Goal: Information Seeking & Learning: Learn about a topic

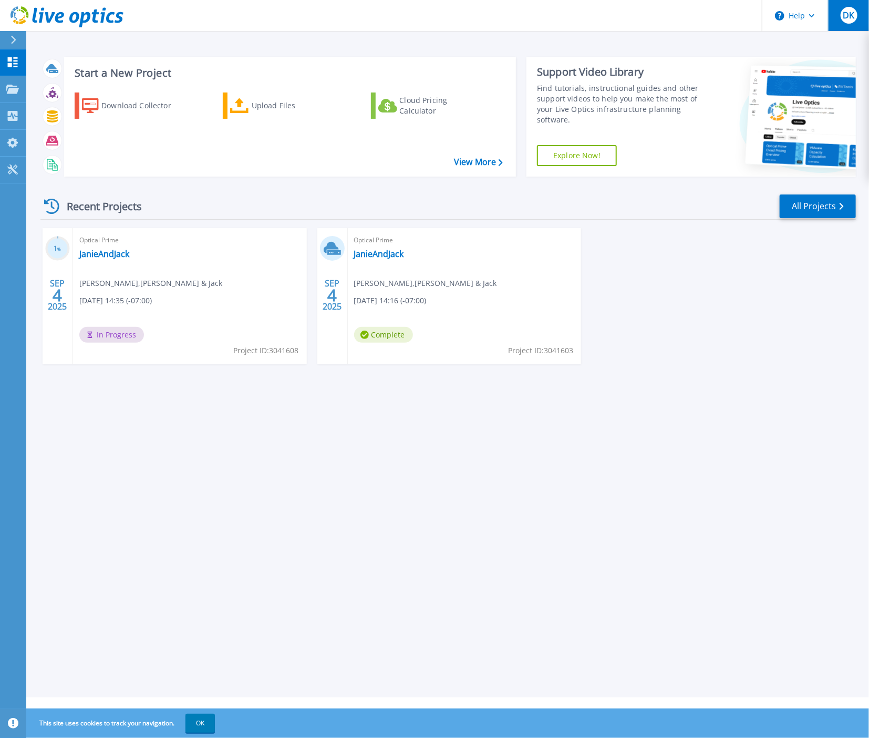
click at [845, 19] on span "DK" at bounding box center [849, 15] width 12 height 8
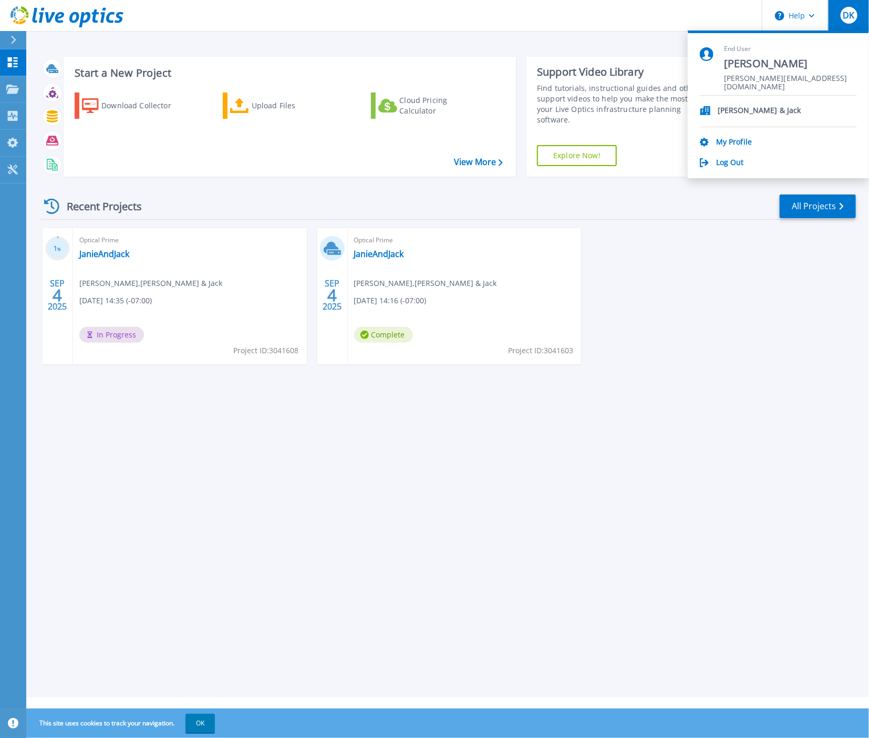
click at [845, 19] on span "DK" at bounding box center [849, 15] width 12 height 8
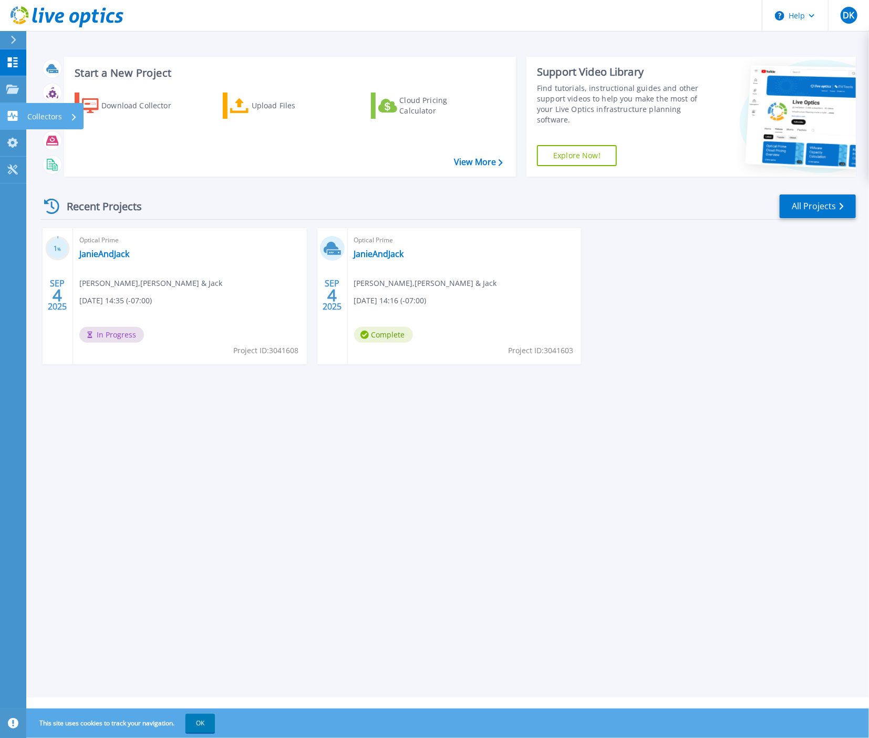
click at [18, 112] on icon at bounding box center [12, 116] width 13 height 10
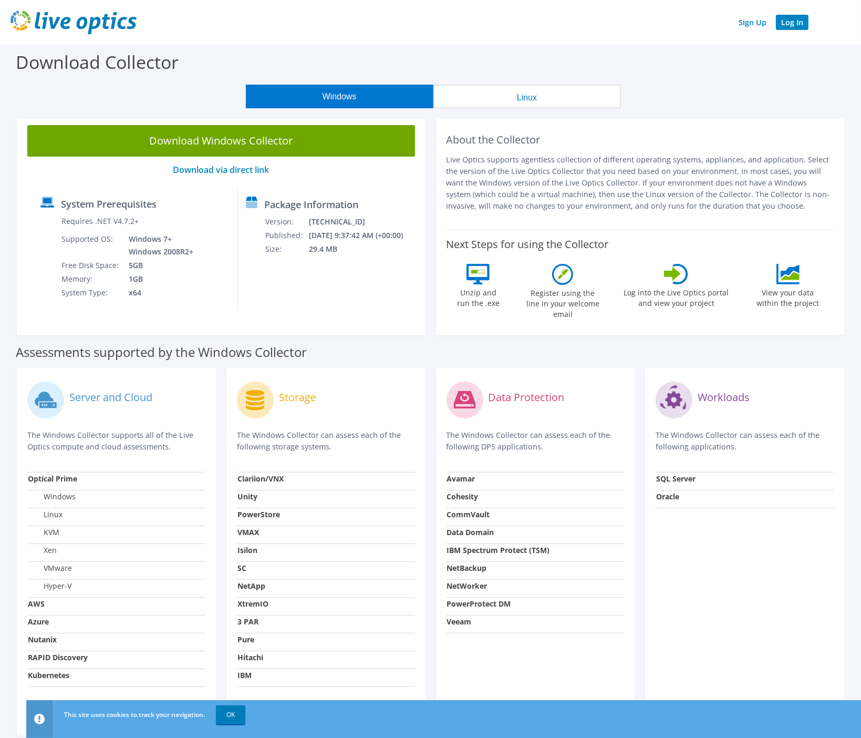
click at [803, 26] on link "Log In" at bounding box center [792, 22] width 33 height 15
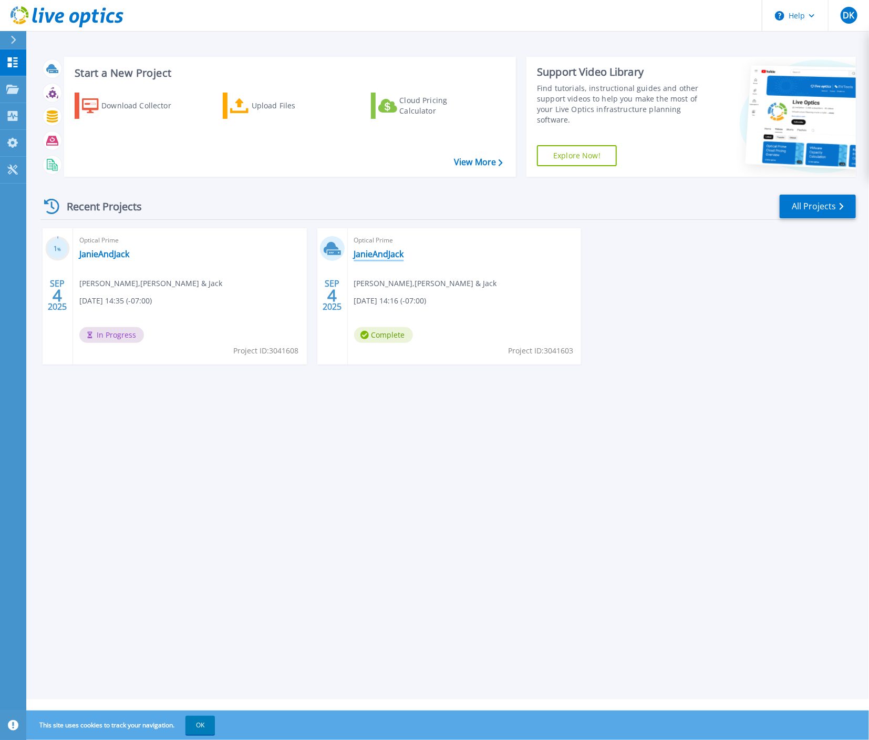
click at [385, 258] on link "JanieAndJack" at bounding box center [379, 254] width 50 height 11
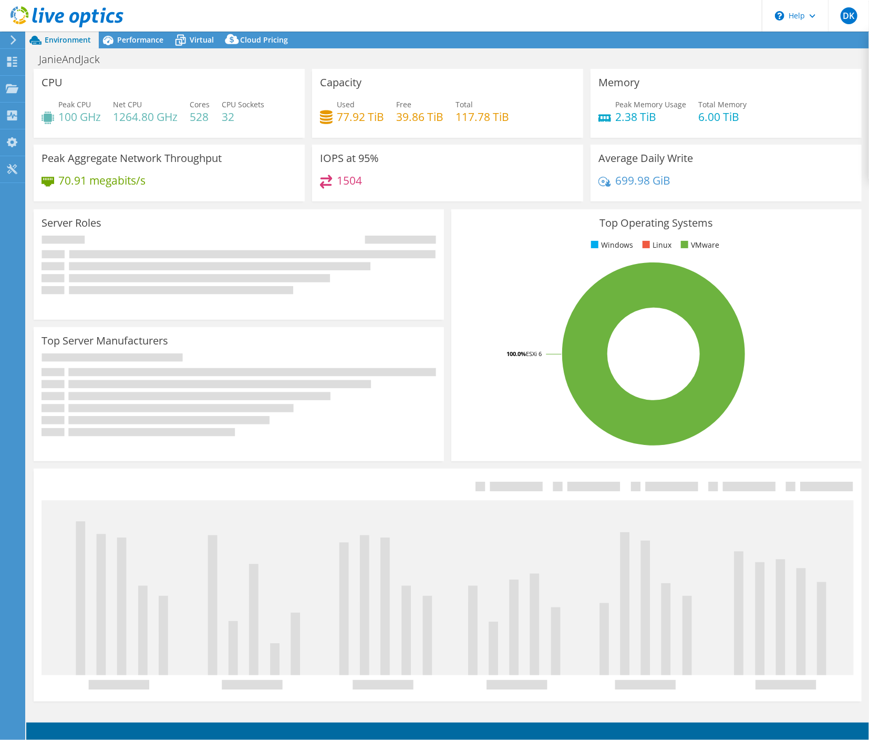
select select "USD"
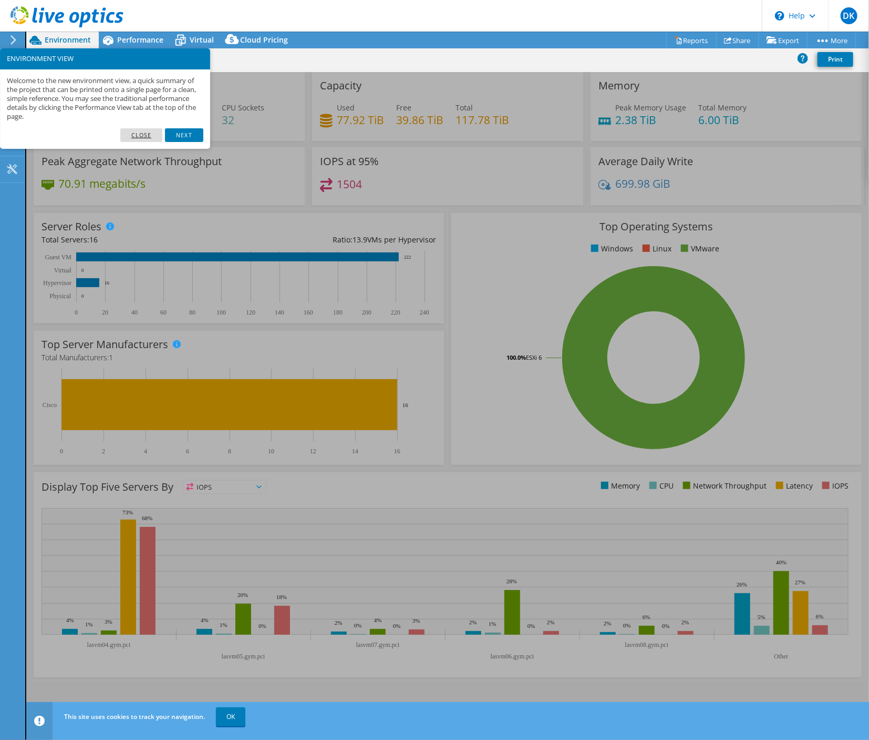
click at [149, 135] on link "Close" at bounding box center [141, 135] width 43 height 14
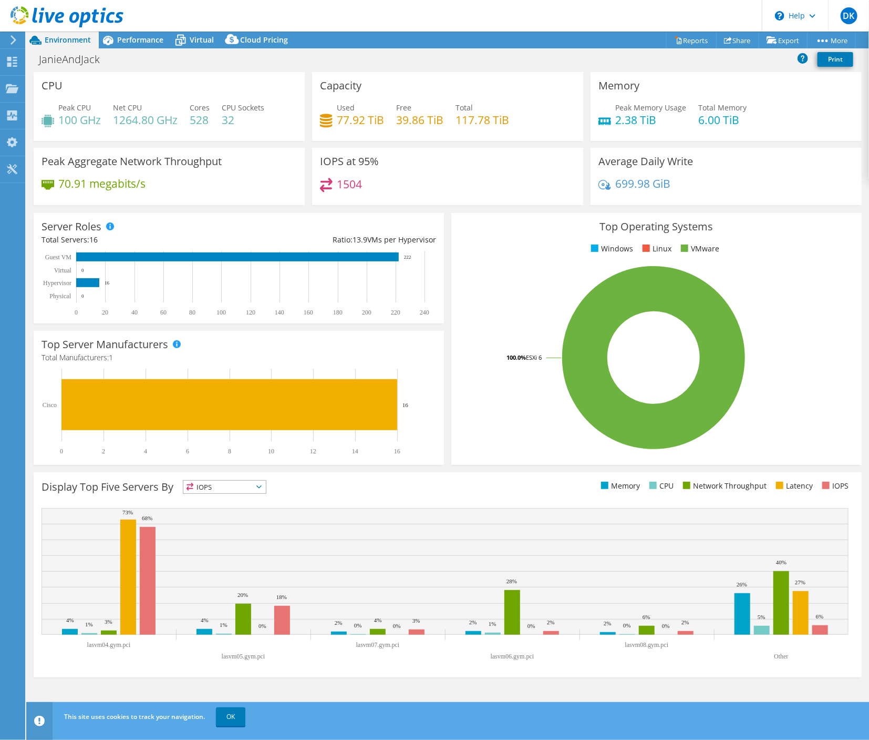
click at [366, 24] on header "DK End User DANIEL KIM daniel_kim@janieandjack.com Janie & Jack My Profile Log …" at bounding box center [434, 16] width 869 height 32
click at [836, 60] on link "Print" at bounding box center [836, 59] width 36 height 15
click at [151, 43] on span "Performance" at bounding box center [140, 40] width 46 height 10
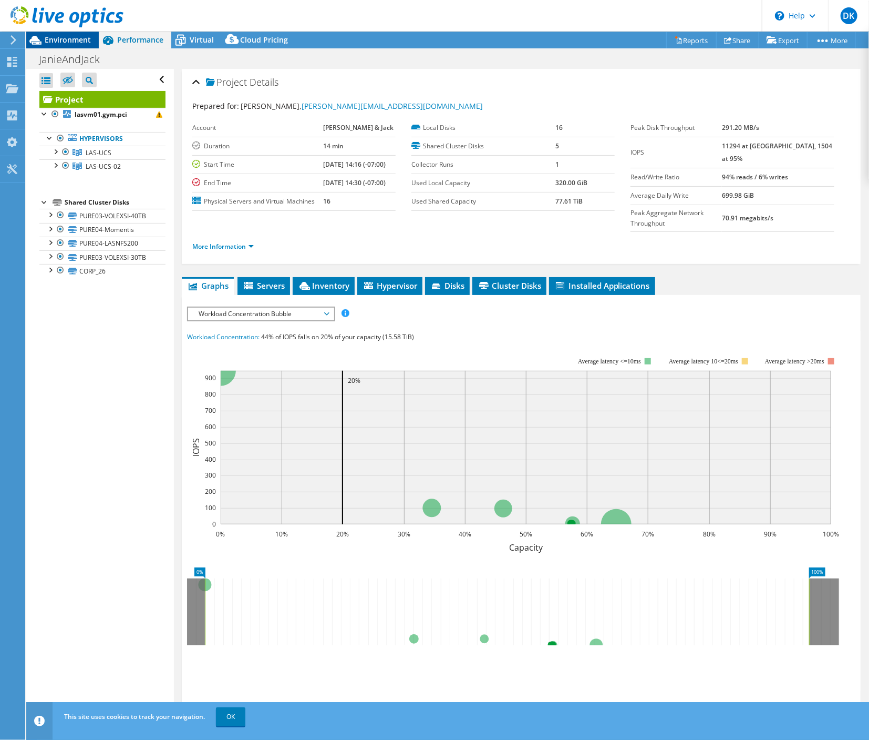
click at [83, 40] on span "Environment" at bounding box center [68, 40] width 46 height 10
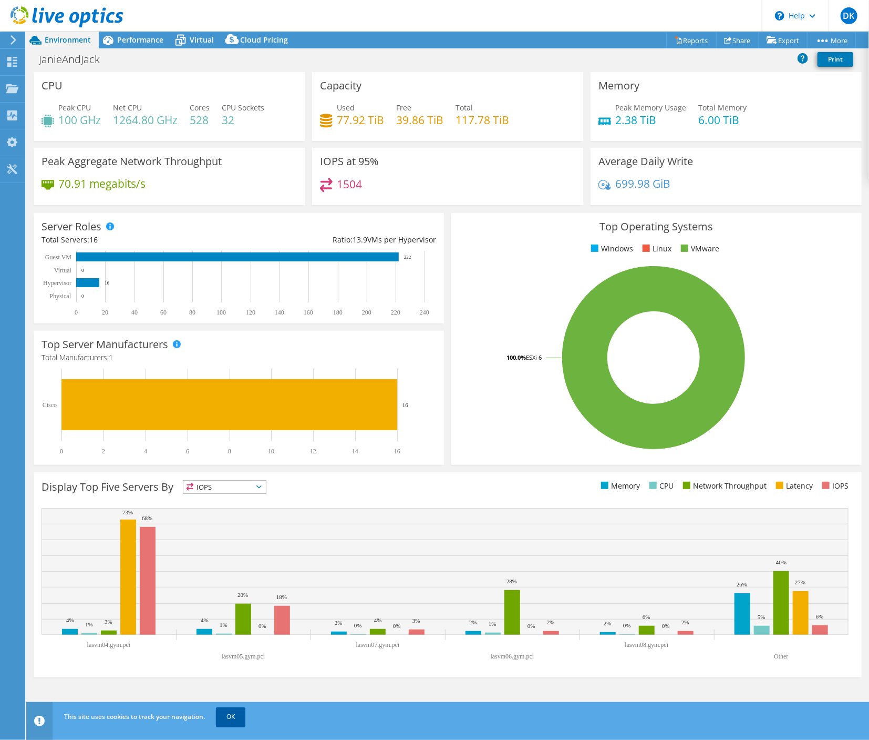
click at [223, 714] on link "OK" at bounding box center [230, 716] width 29 height 19
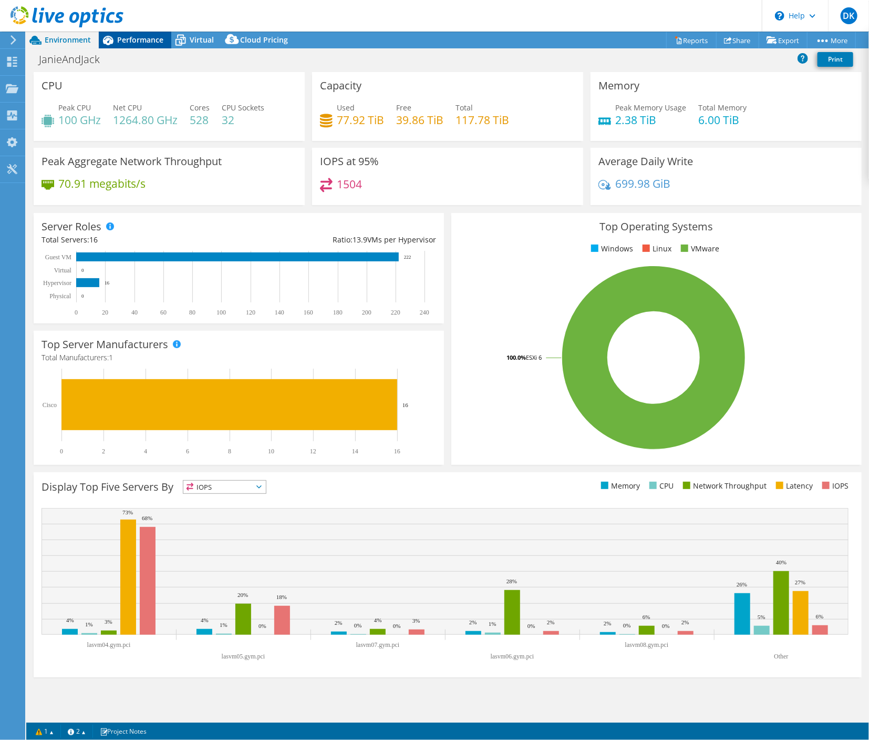
click at [130, 37] on span "Performance" at bounding box center [140, 40] width 46 height 10
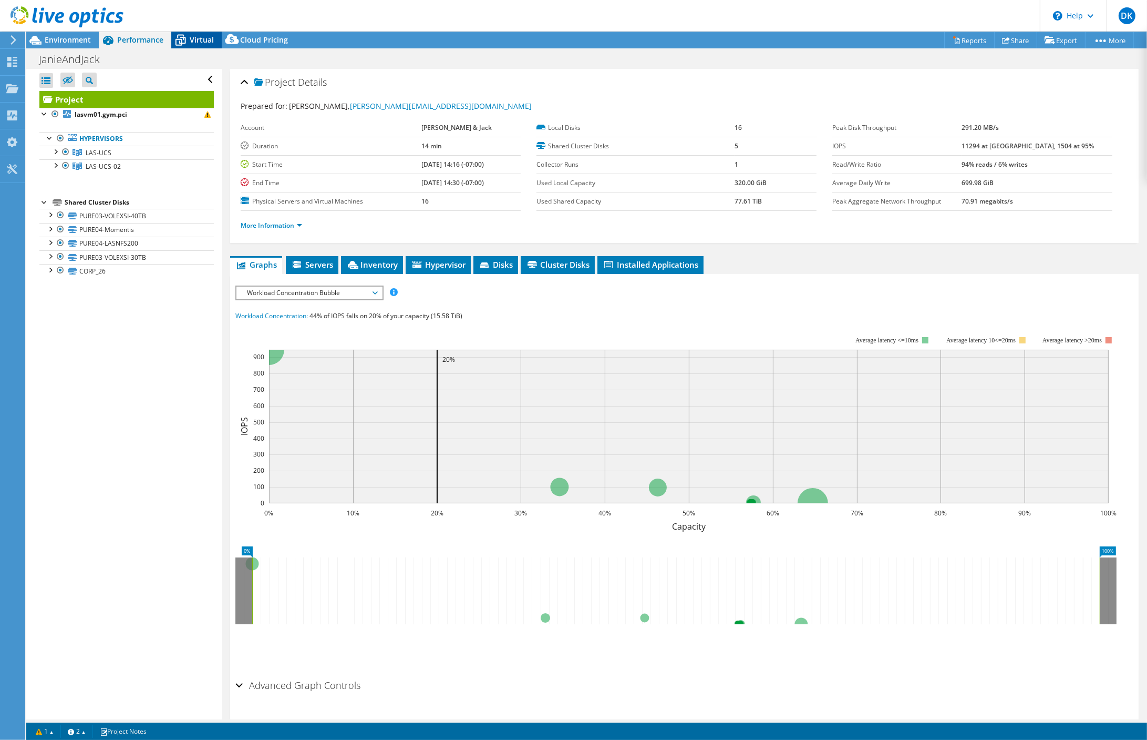
click at [193, 42] on span "Virtual" at bounding box center [202, 40] width 24 height 10
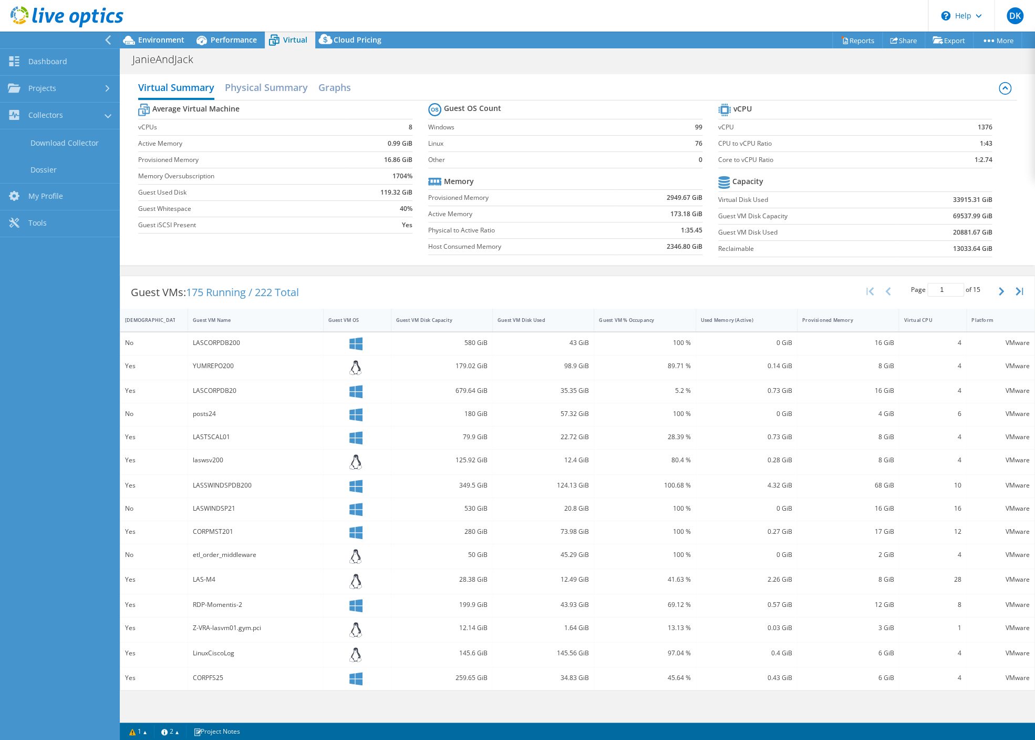
click at [109, 39] on icon at bounding box center [108, 39] width 8 height 9
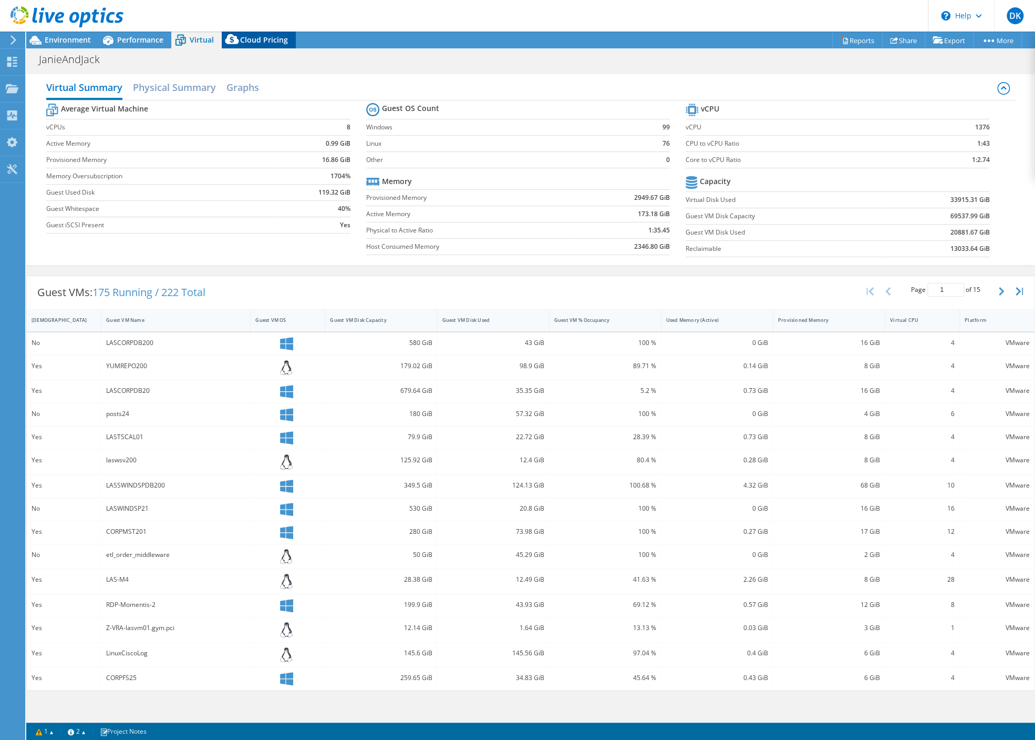
click at [240, 40] on icon at bounding box center [232, 41] width 21 height 21
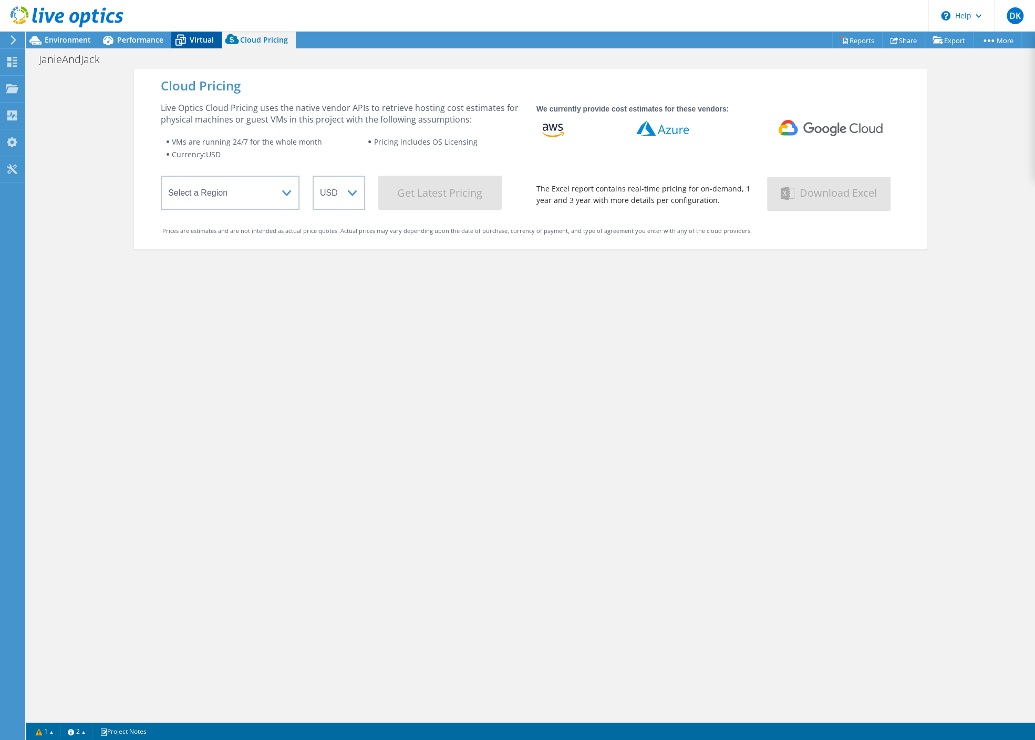
click at [202, 40] on span "Virtual" at bounding box center [202, 40] width 24 height 10
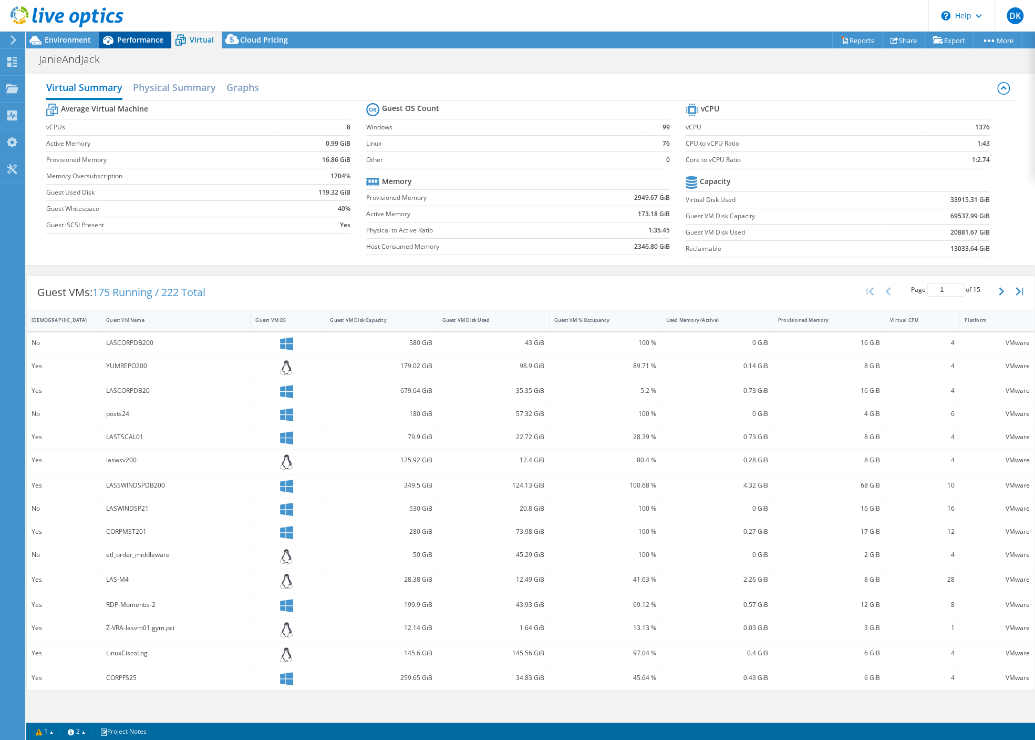
click at [134, 43] on span "Performance" at bounding box center [140, 40] width 46 height 10
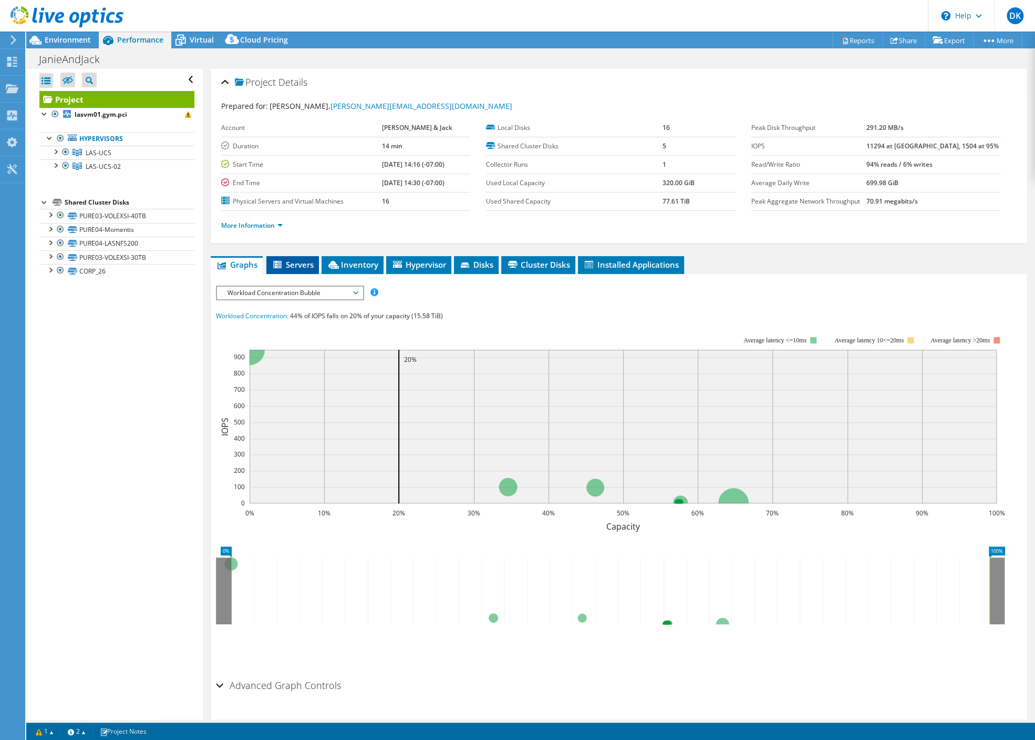
click at [299, 266] on span "Servers" at bounding box center [293, 264] width 42 height 11
